Goal: Find specific page/section: Find specific page/section

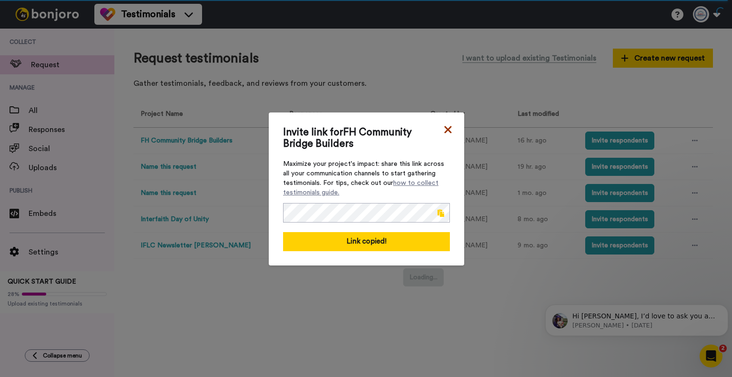
click at [443, 129] on icon at bounding box center [448, 129] width 10 height 11
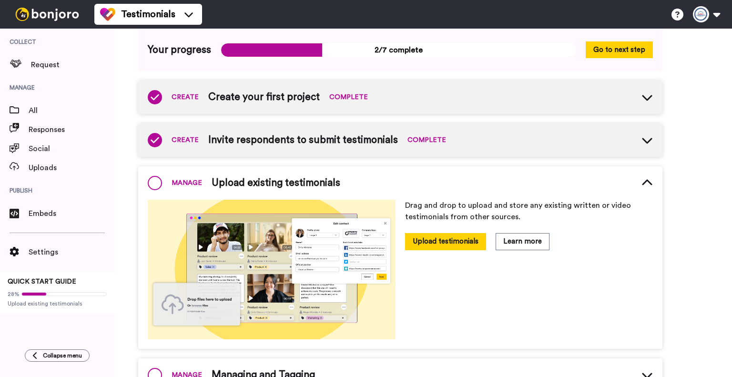
scroll to position [74, 0]
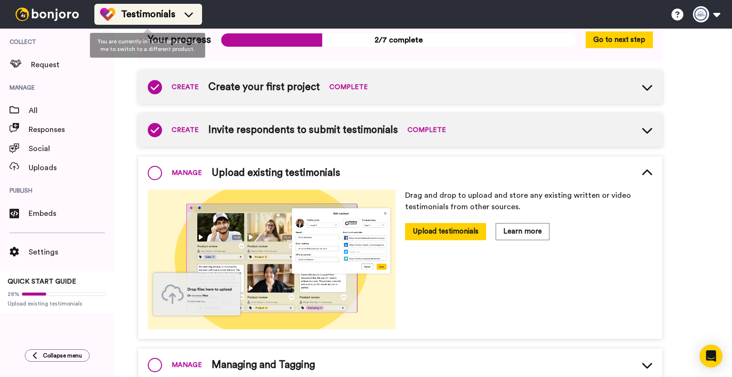
click at [130, 17] on span "Testimonials" at bounding box center [148, 14] width 54 height 13
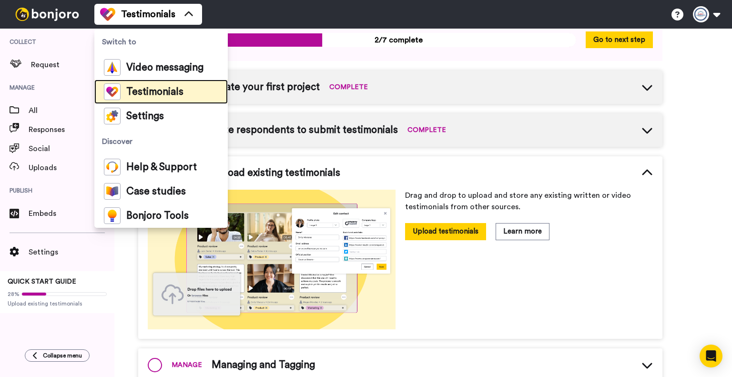
click at [142, 86] on div "Testimonials" at bounding box center [144, 91] width 80 height 17
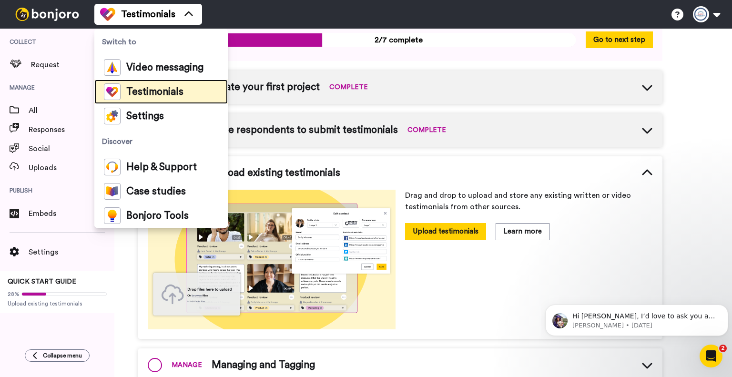
scroll to position [0, 0]
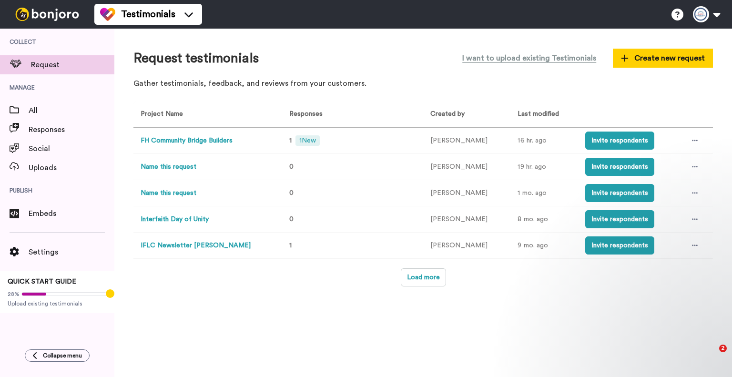
click at [204, 141] on button "FH Community Bridge Builders" at bounding box center [187, 141] width 92 height 10
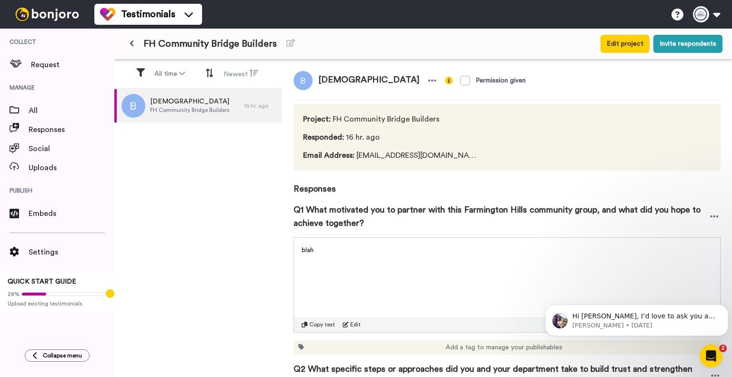
click at [130, 47] on icon at bounding box center [132, 43] width 4 height 7
